Goal: Communication & Community: Participate in discussion

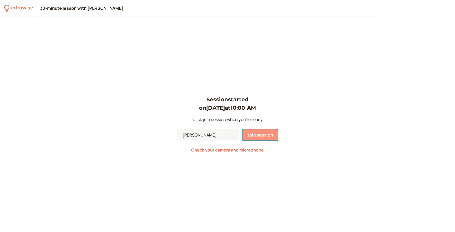
click at [247, 133] on span "Join session" at bounding box center [260, 135] width 26 height 6
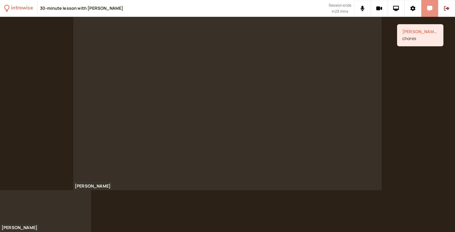
click at [430, 13] on button at bounding box center [430, 8] width 17 height 17
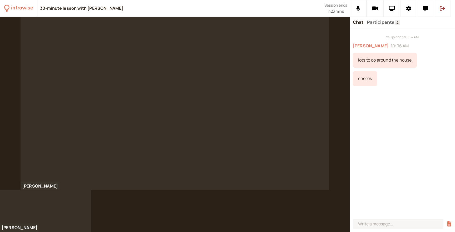
click at [366, 78] on div "chores" at bounding box center [365, 78] width 24 height 15
copy div "chores"
click at [381, 102] on div "homebody" at bounding box center [368, 97] width 31 height 15
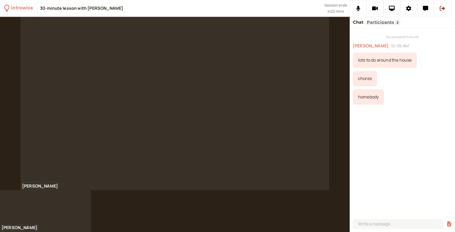
click at [371, 99] on div "homebody" at bounding box center [368, 97] width 31 height 15
copy div "homebody"
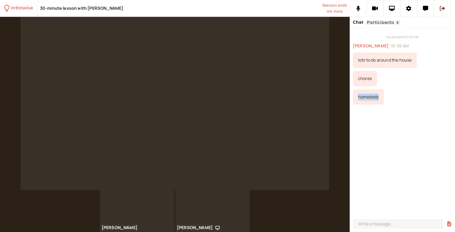
click at [374, 156] on div "You joined at 10:04 AM [PERSON_NAME] 10:06 AM lots to do around the house chore…" at bounding box center [402, 122] width 105 height 189
